Goal: Check status: Check status

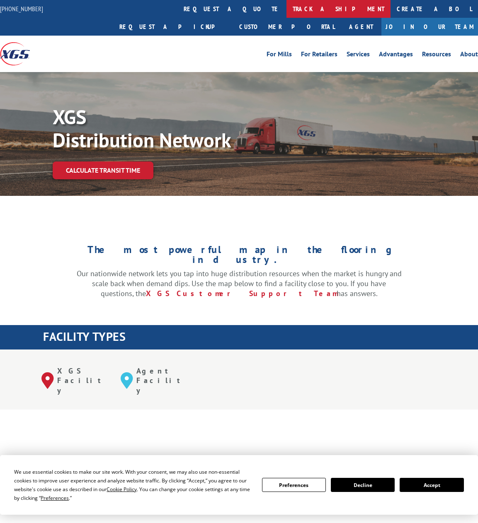
click at [286, 10] on link "track a shipment" at bounding box center [338, 9] width 104 height 18
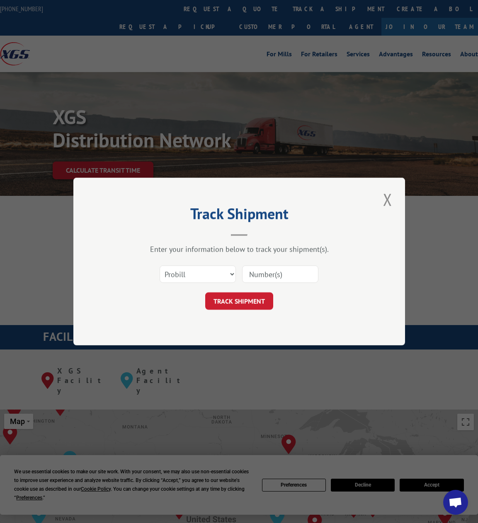
click at [271, 281] on input at bounding box center [280, 274] width 76 height 17
click at [218, 275] on select "Select category... Probill BOL PO" at bounding box center [198, 274] width 76 height 17
select select "bol"
click at [160, 266] on select "Select category... Probill BOL PO" at bounding box center [198, 274] width 76 height 17
click at [271, 276] on input at bounding box center [280, 274] width 76 height 17
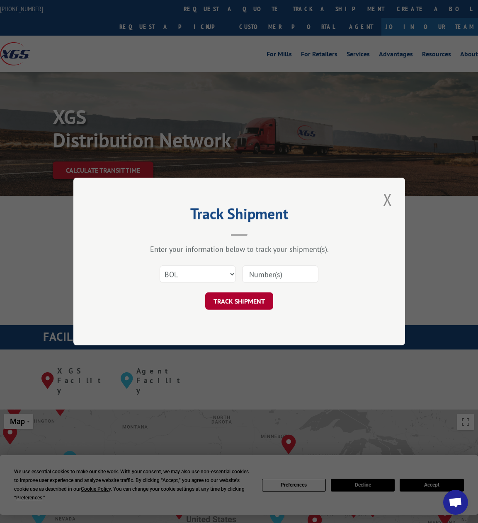
paste input "080725021GC"
type input "080725021GC"
click at [246, 296] on button "TRACK SHIPMENT" at bounding box center [239, 301] width 68 height 17
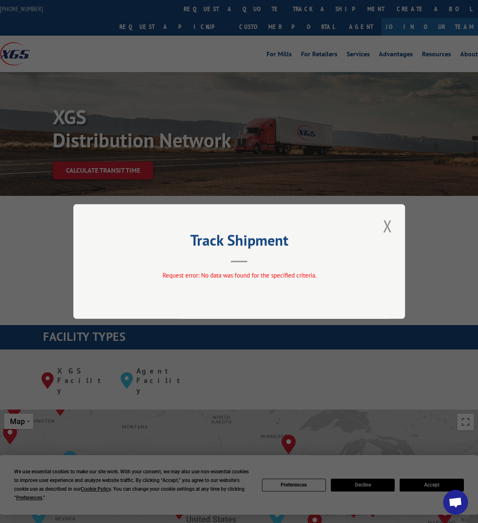
click at [205, 11] on div "Track Shipment Request error: No data was found for the specified criteria." at bounding box center [239, 261] width 478 height 523
click at [382, 225] on button "Close modal" at bounding box center [387, 226] width 14 height 23
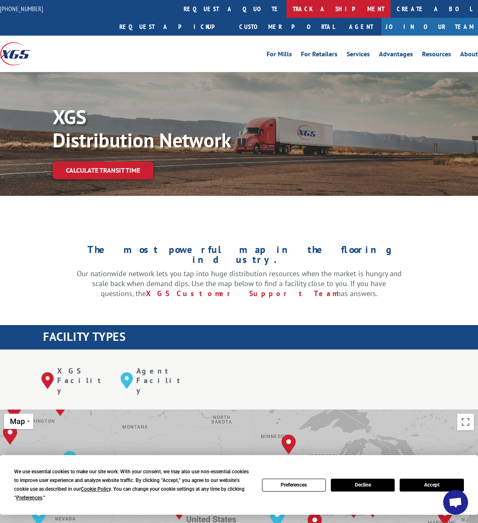
click at [286, 14] on link "track a shipment" at bounding box center [338, 9] width 104 height 18
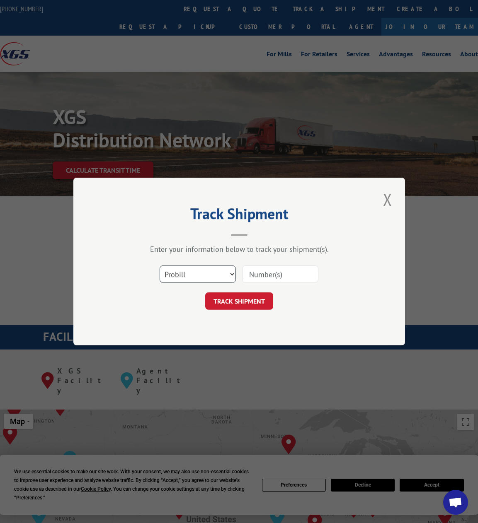
drag, startPoint x: 198, startPoint y: 272, endPoint x: 198, endPoint y: 283, distance: 10.8
click at [198, 273] on select "Select category... Probill BOL PO" at bounding box center [198, 274] width 76 height 17
select select "bol"
click at [160, 266] on select "Select category... Probill BOL PO" at bounding box center [198, 274] width 76 height 17
click at [281, 276] on input at bounding box center [280, 274] width 76 height 17
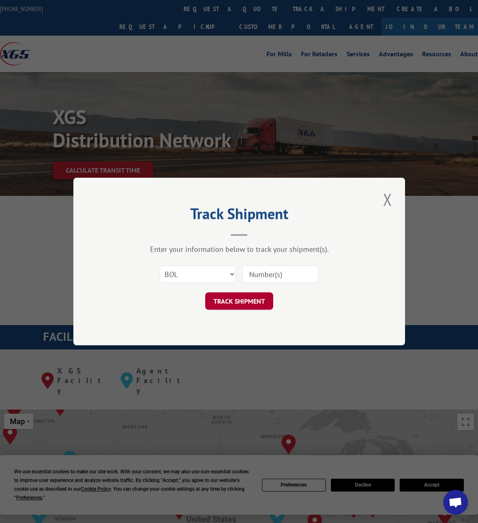
paste input "080725022GC"
type input "080725022GC"
click at [232, 310] on button "TRACK SHIPMENT" at bounding box center [239, 301] width 68 height 17
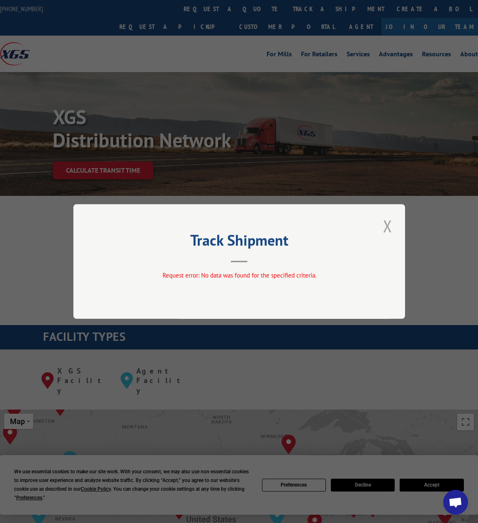
click at [384, 225] on button "Close modal" at bounding box center [387, 226] width 14 height 23
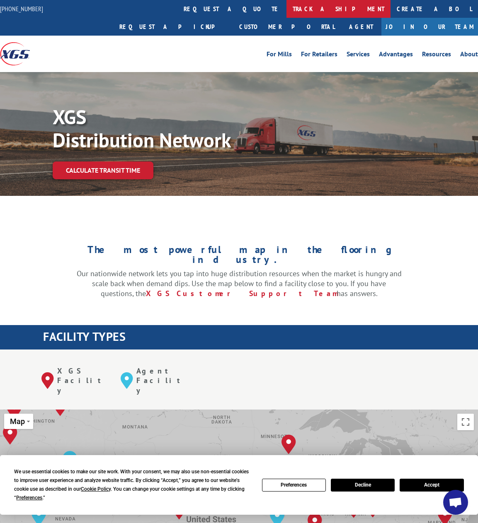
click at [286, 8] on link "track a shipment" at bounding box center [338, 9] width 104 height 18
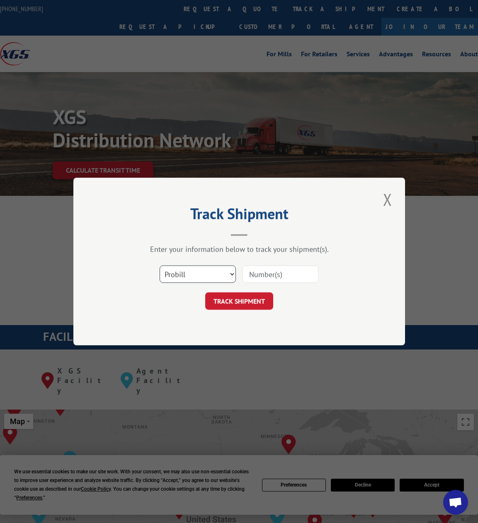
click at [208, 273] on select "Select category... Probill BOL PO" at bounding box center [198, 274] width 76 height 17
select select "bol"
click at [160, 266] on select "Select category... Probill BOL PO" at bounding box center [198, 274] width 76 height 17
click at [270, 280] on input at bounding box center [280, 274] width 76 height 17
paste input "080725022GC"
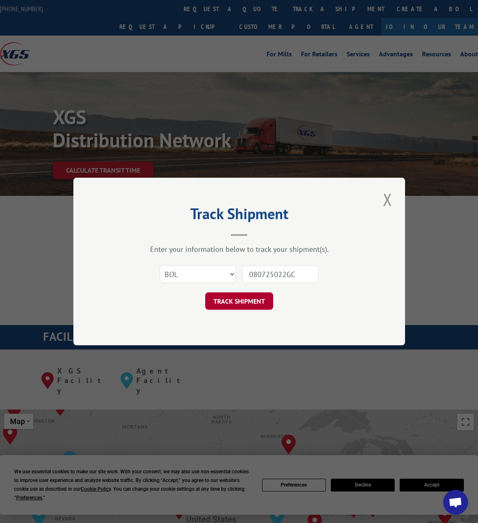
type input "080725022GC"
click at [251, 296] on button "TRACK SHIPMENT" at bounding box center [239, 301] width 68 height 17
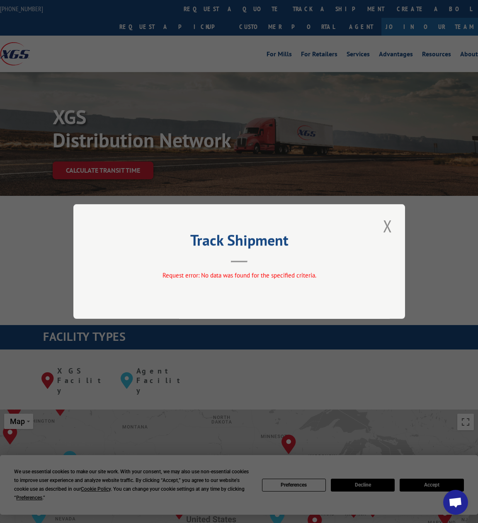
click at [193, 87] on div "Track Shipment Request error: No data was found for the specified criteria." at bounding box center [239, 261] width 478 height 523
click at [387, 230] on button "Close modal" at bounding box center [387, 226] width 14 height 23
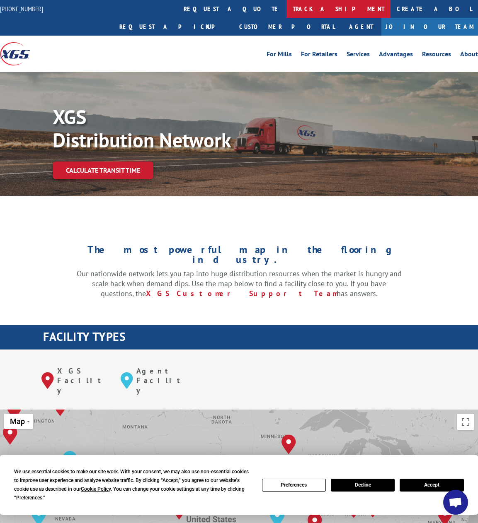
click at [286, 9] on link "track a shipment" at bounding box center [338, 9] width 104 height 18
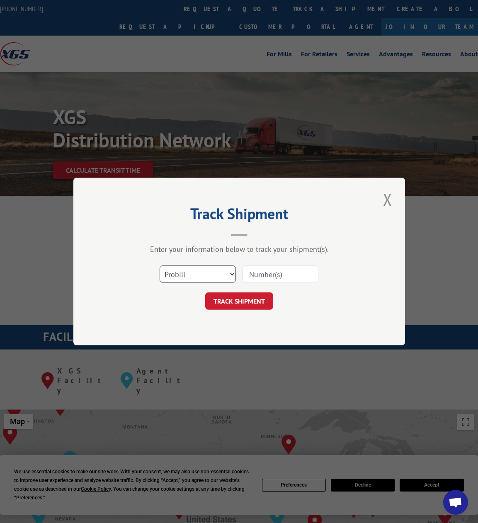
drag, startPoint x: 204, startPoint y: 276, endPoint x: 201, endPoint y: 283, distance: 7.5
click at [204, 277] on select "Select category... Probill BOL PO" at bounding box center [198, 274] width 76 height 17
select select "bol"
click at [160, 266] on select "Select category... Probill BOL PO" at bounding box center [198, 274] width 76 height 17
click at [290, 271] on input at bounding box center [280, 274] width 76 height 17
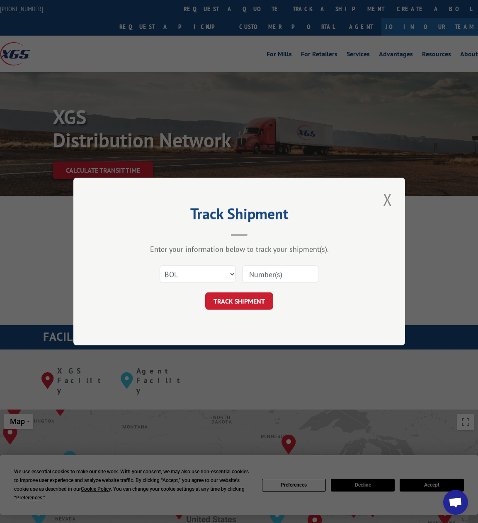
paste input "BOL# 080725022GC"
type input "BOL# 080725022GC"
click at [247, 298] on button "TRACK SHIPMENT" at bounding box center [239, 301] width 68 height 17
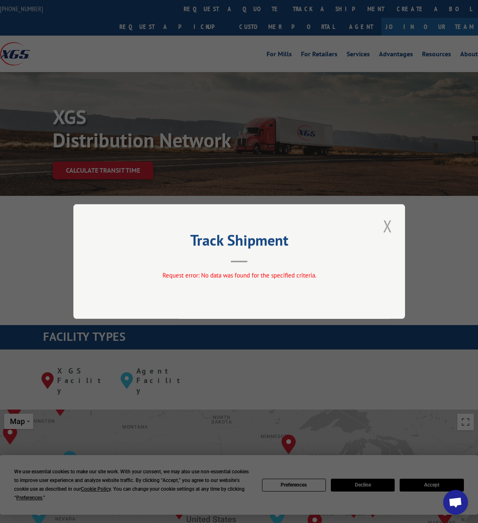
click at [389, 224] on button "Close modal" at bounding box center [387, 226] width 14 height 23
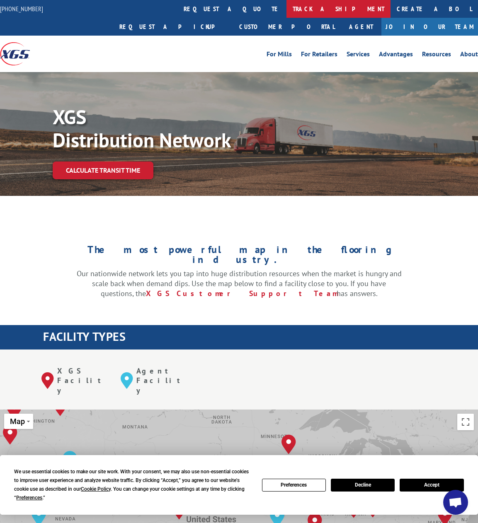
click at [286, 10] on link "track a shipment" at bounding box center [338, 9] width 104 height 18
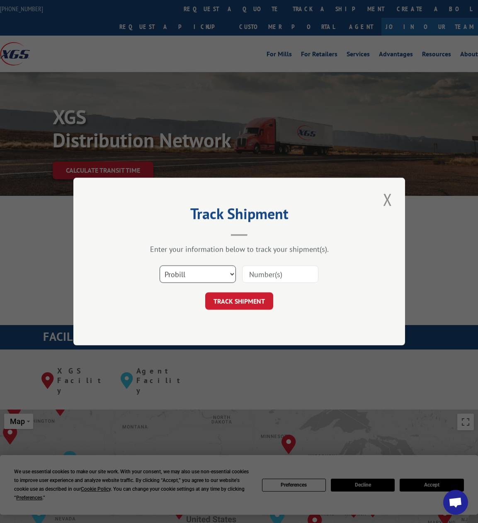
drag, startPoint x: 220, startPoint y: 278, endPoint x: 218, endPoint y: 283, distance: 5.6
click at [220, 278] on select "Select category... Probill BOL PO" at bounding box center [198, 274] width 76 height 17
select select "bol"
click at [160, 266] on select "Select category... Probill BOL PO" at bounding box center [198, 274] width 76 height 17
click at [284, 272] on input at bounding box center [280, 274] width 76 height 17
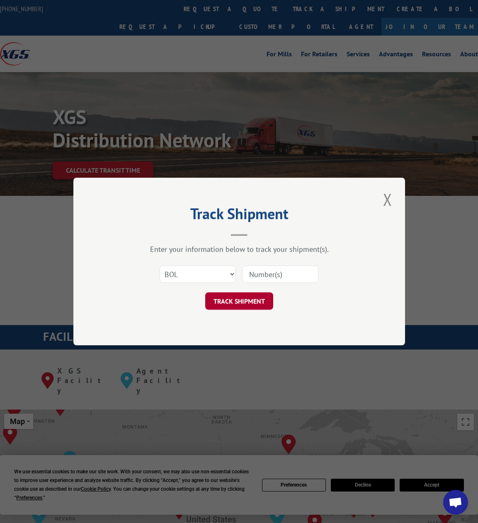
paste input "506000"
type input "506000"
click at [249, 299] on button "TRACK SHIPMENT" at bounding box center [239, 301] width 68 height 17
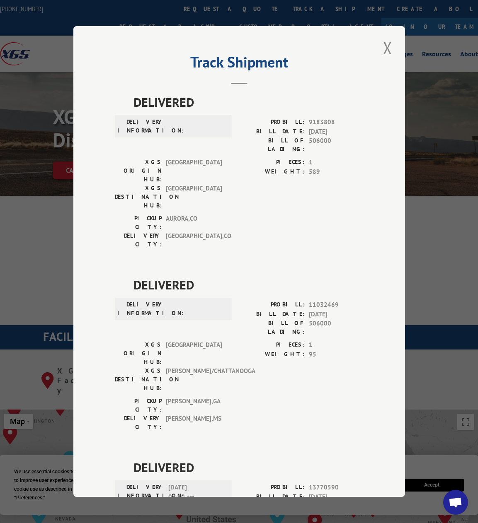
click at [440, 205] on div "Track Shipment DELIVERED DELIVERY INFORMATION: PROBILL: 9183808 BILL DATE: [DAT…" at bounding box center [239, 261] width 478 height 523
click at [385, 42] on button "Close modal" at bounding box center [387, 47] width 14 height 23
